Goal: Information Seeking & Learning: Understand process/instructions

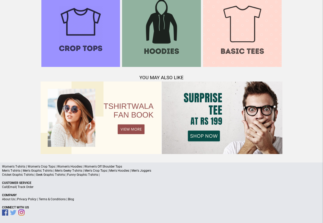
scroll to position [493, 0]
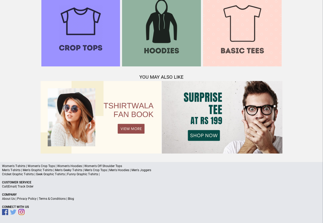
click at [53, 199] on link "Terms & Conditions" at bounding box center [52, 199] width 27 height 4
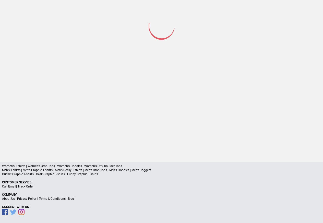
scroll to position [24, 0]
